Goal: Information Seeking & Learning: Check status

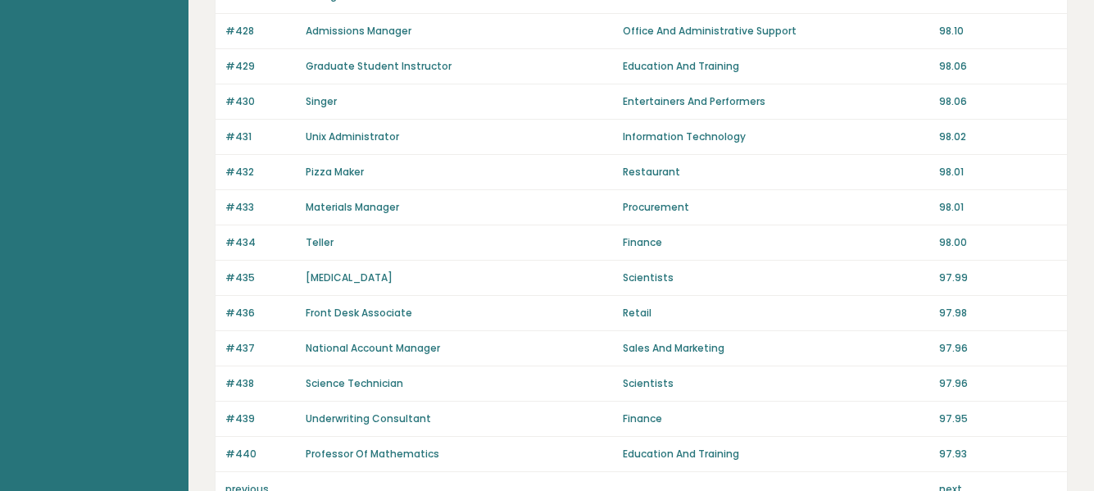
scroll to position [1268, 0]
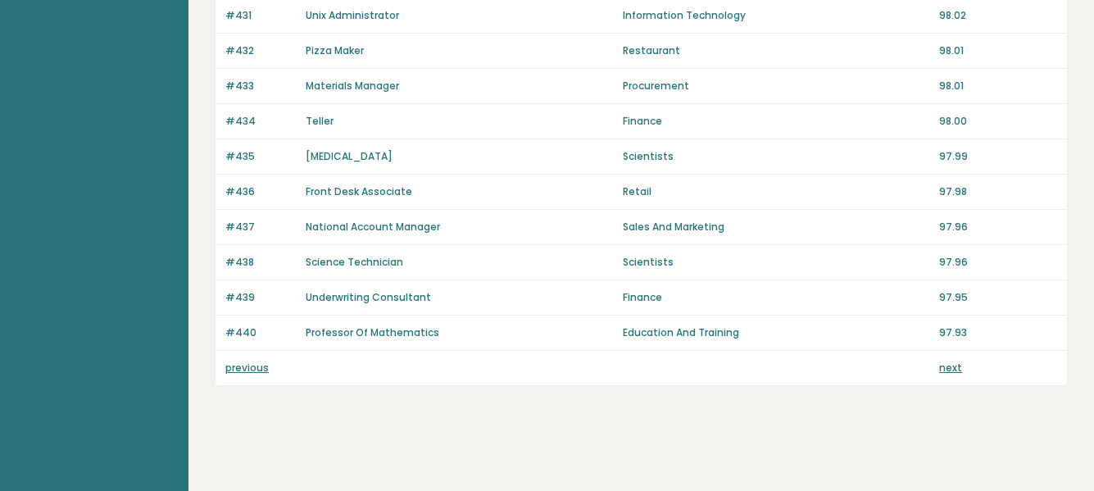
click at [943, 360] on link "next" at bounding box center [950, 367] width 23 height 14
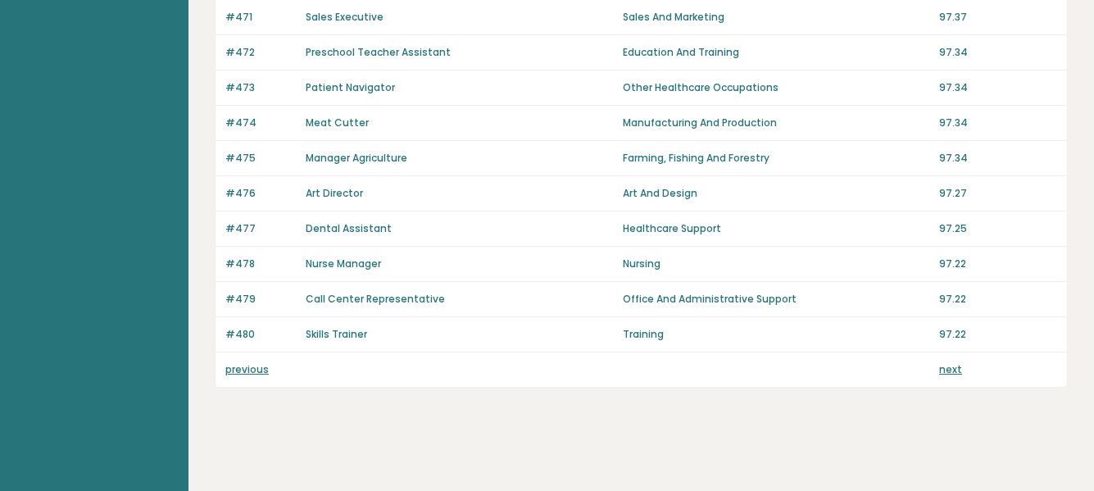
scroll to position [1268, 0]
click at [944, 364] on link "next" at bounding box center [950, 367] width 23 height 14
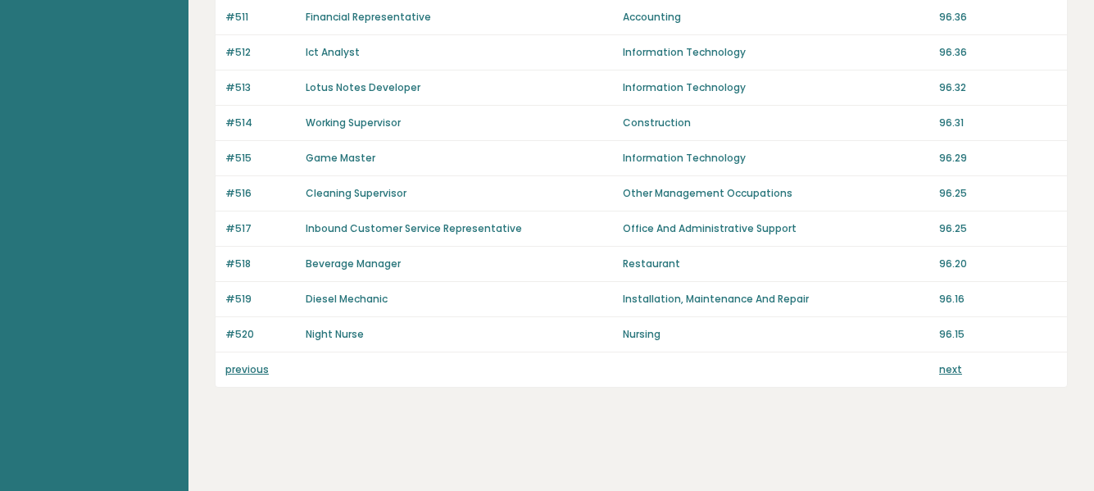
scroll to position [1268, 0]
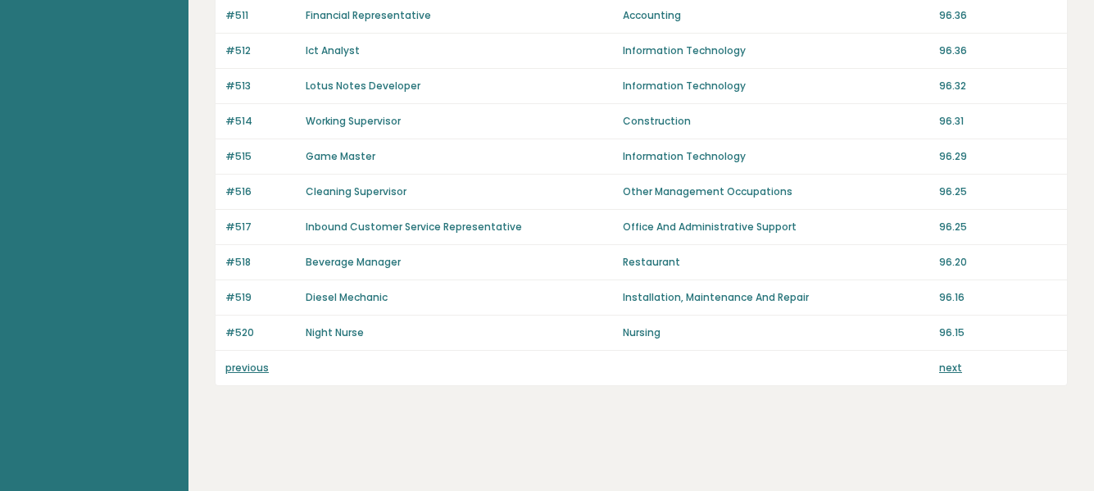
click at [944, 369] on link "next" at bounding box center [950, 367] width 23 height 14
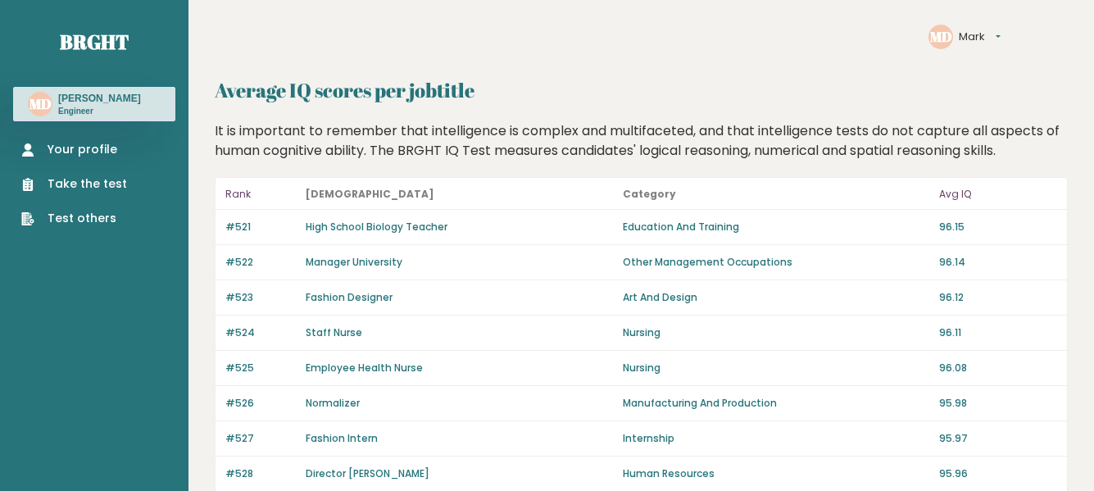
click at [84, 149] on link "Your profile" at bounding box center [74, 149] width 106 height 17
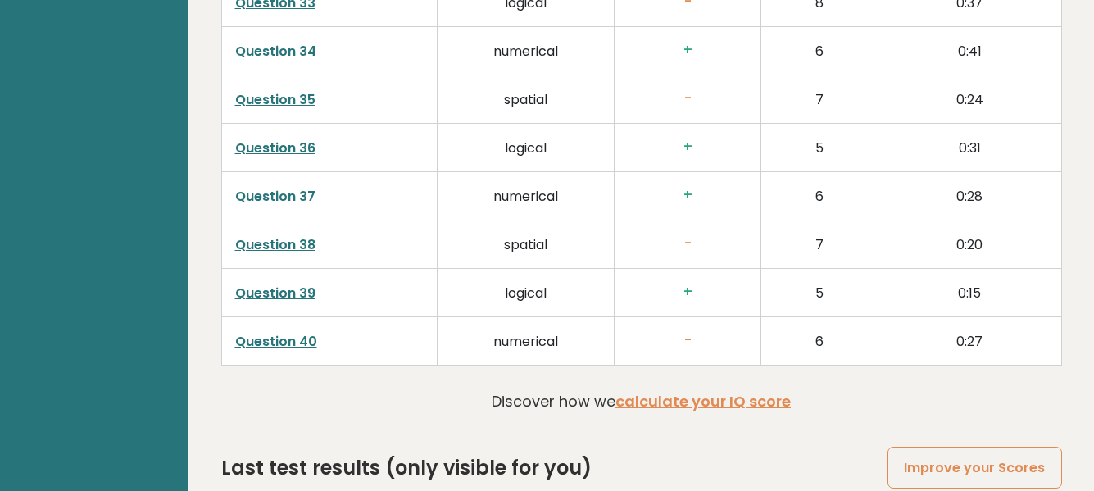
scroll to position [4259, 0]
